Goal: Task Accomplishment & Management: Manage account settings

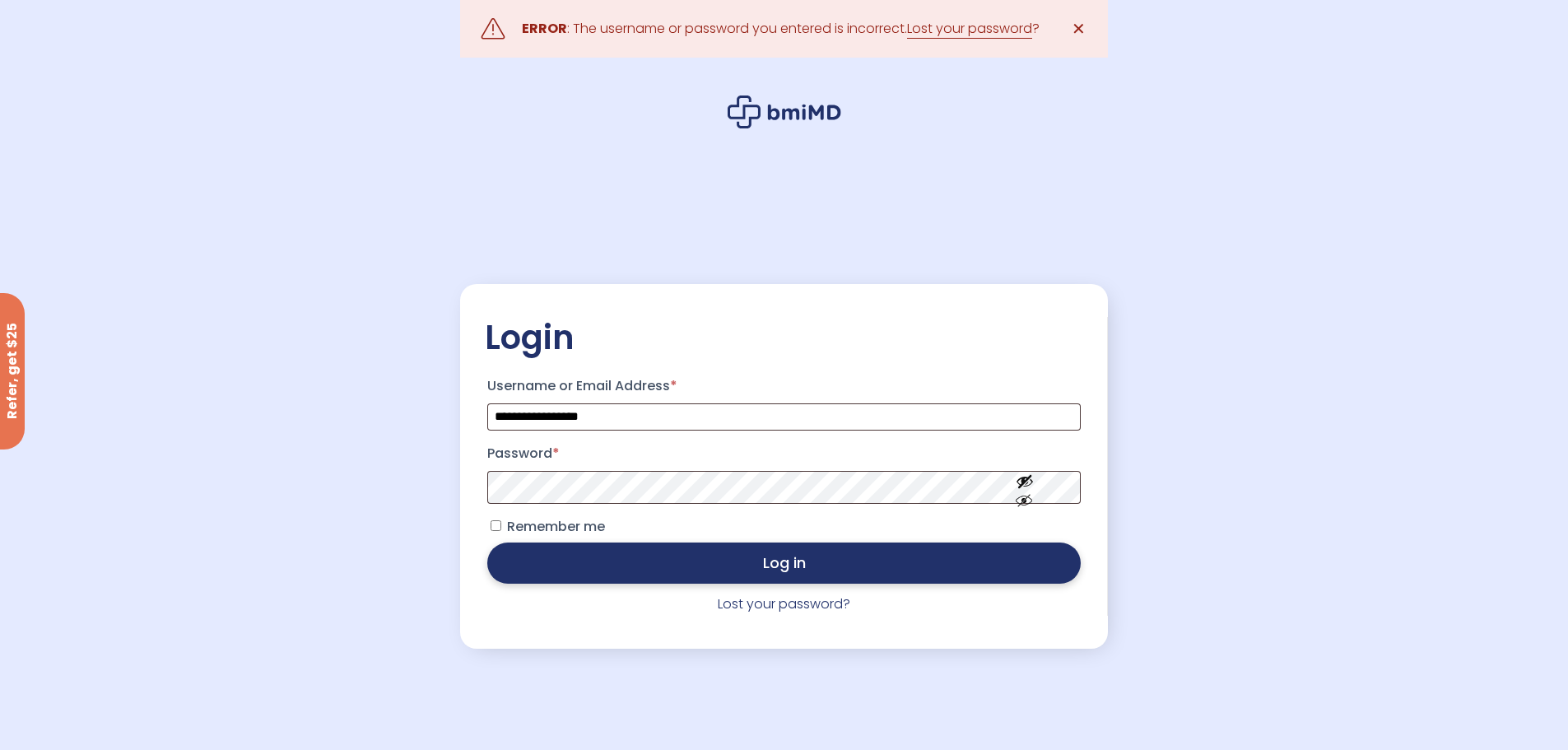
click at [777, 565] on button "Log in" at bounding box center [784, 563] width 593 height 41
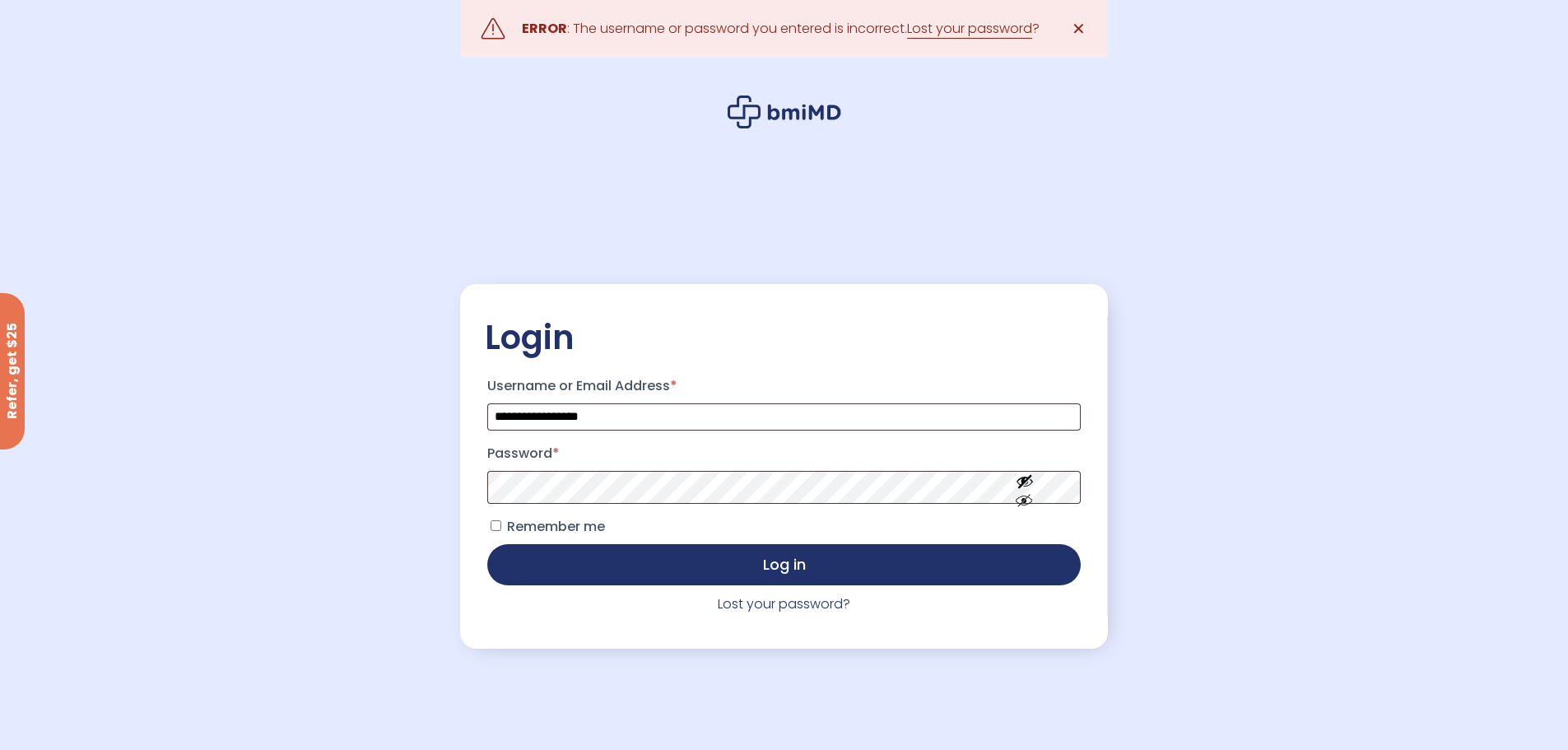
drag, startPoint x: 603, startPoint y: 460, endPoint x: 604, endPoint y: 469, distance: 9.1
click at [604, 469] on p "Password *" at bounding box center [783, 471] width 598 height 68
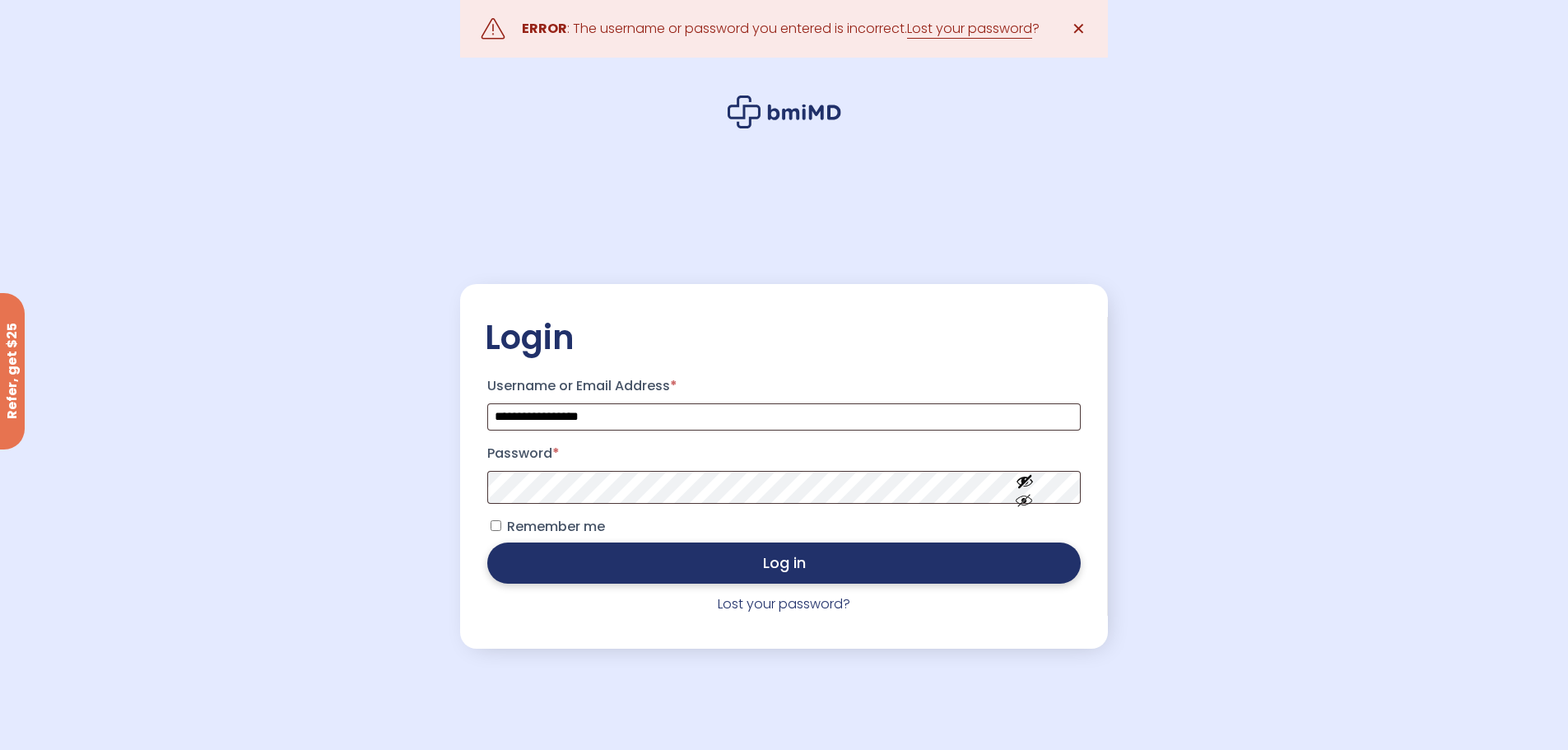
click at [795, 566] on button "Log in" at bounding box center [784, 563] width 593 height 41
click at [765, 567] on button "Log in" at bounding box center [784, 563] width 593 height 41
